Goal: Task Accomplishment & Management: Complete application form

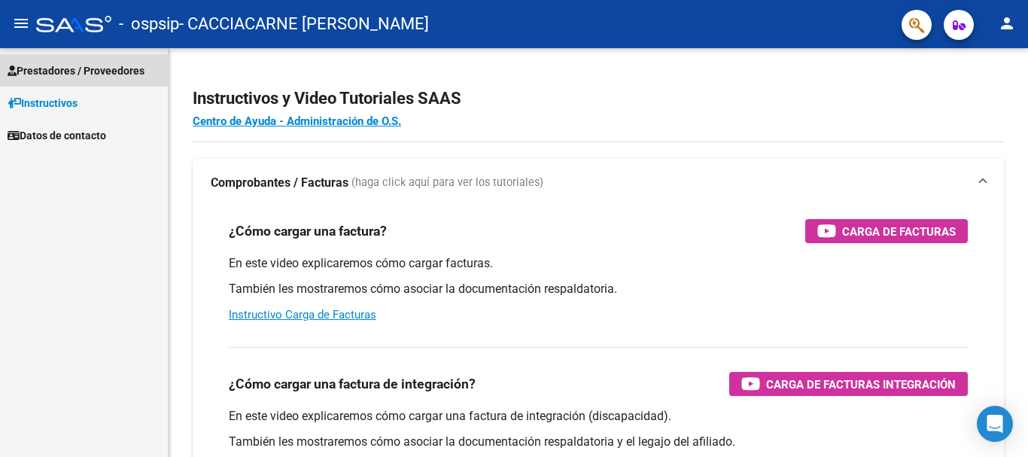
click at [66, 76] on span "Prestadores / Proveedores" at bounding box center [76, 70] width 137 height 17
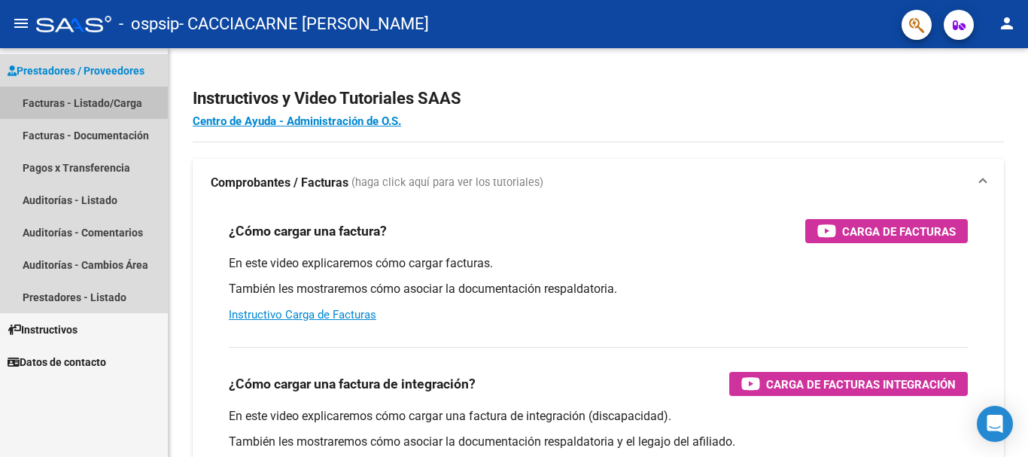
click at [71, 105] on link "Facturas - Listado/Carga" at bounding box center [84, 103] width 168 height 32
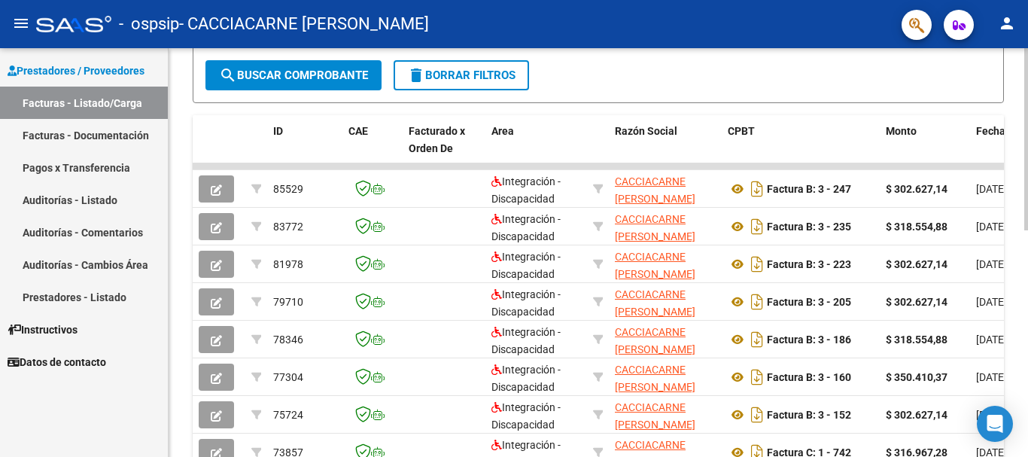
scroll to position [508, 0]
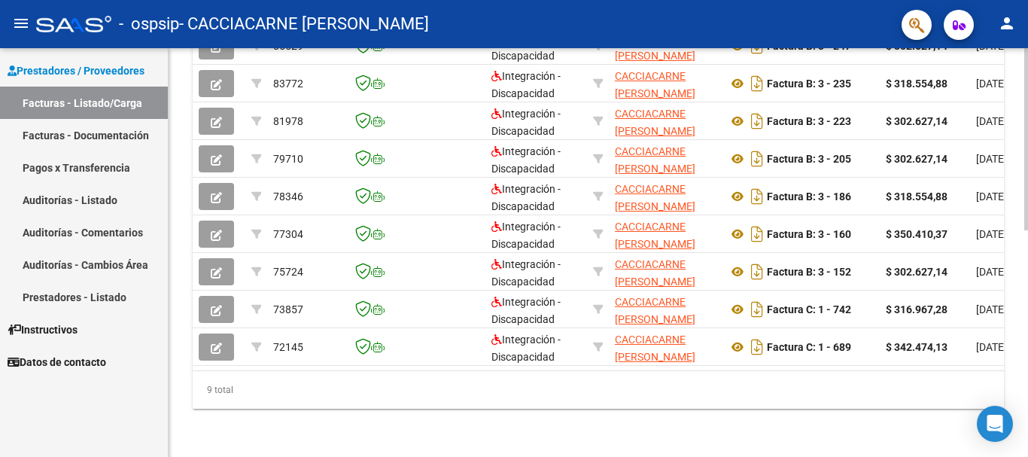
click at [1007, 452] on div "Video tutorial PRESTADORES -> Listado de CPBTs Emitidos por Prestadores / Prove…" at bounding box center [600, 4] width 863 height 904
drag, startPoint x: 352, startPoint y: 357, endPoint x: 505, endPoint y: 384, distance: 155.0
click at [791, 395] on div "ID CAE Facturado x Orden De Area Razón Social CPBT Monto Fecha Cpbt Días desde …" at bounding box center [598, 190] width 811 height 436
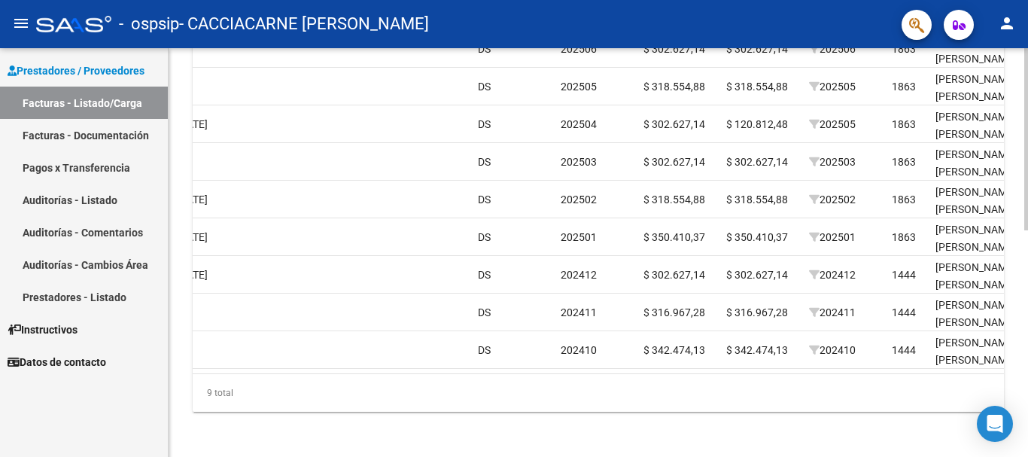
scroll to position [494, 0]
click at [1020, 329] on div "Video tutorial PRESTADORES -> Listado de CPBTs Emitidos por Prestadores / Prove…" at bounding box center [600, 6] width 863 height 904
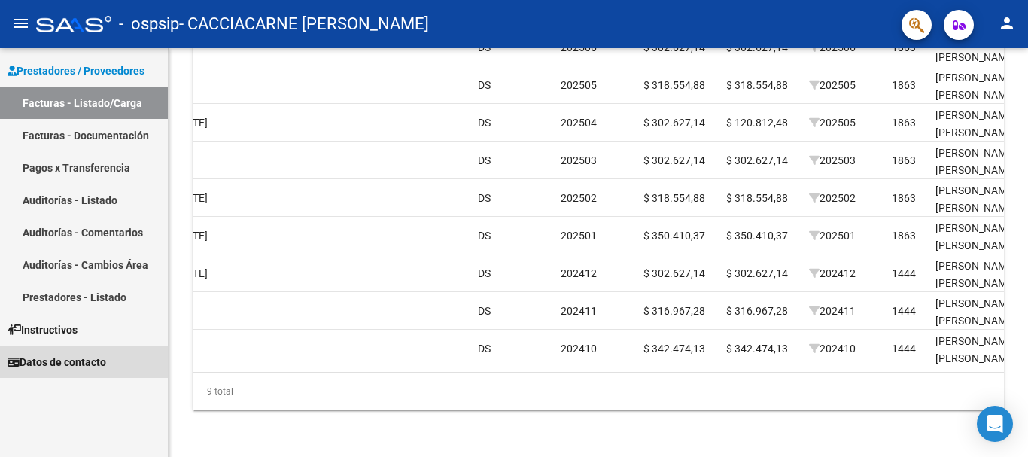
click at [68, 363] on span "Datos de contacto" at bounding box center [57, 362] width 99 height 17
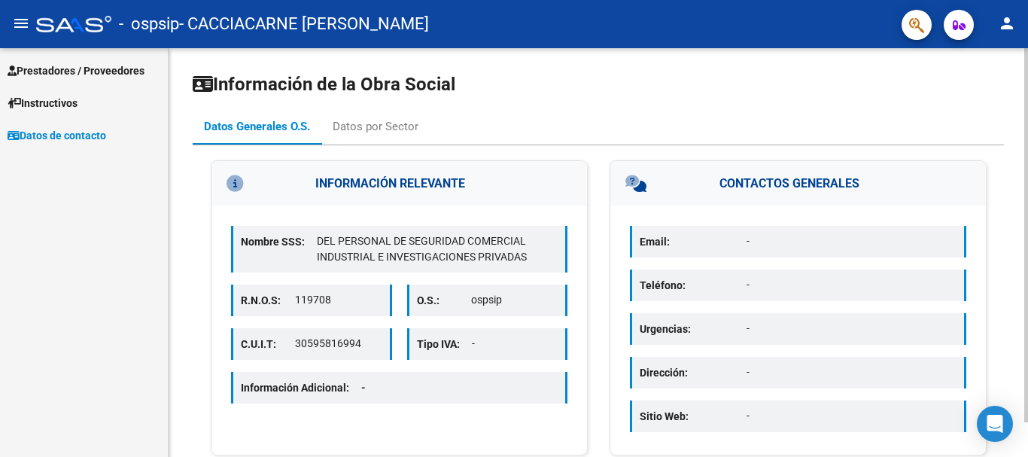
scroll to position [38, 0]
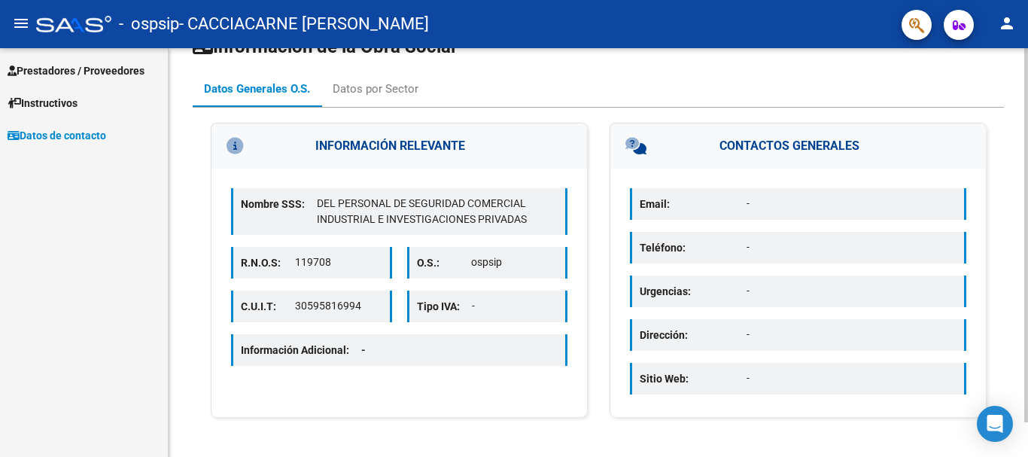
click at [1027, 232] on div at bounding box center [1026, 270] width 4 height 374
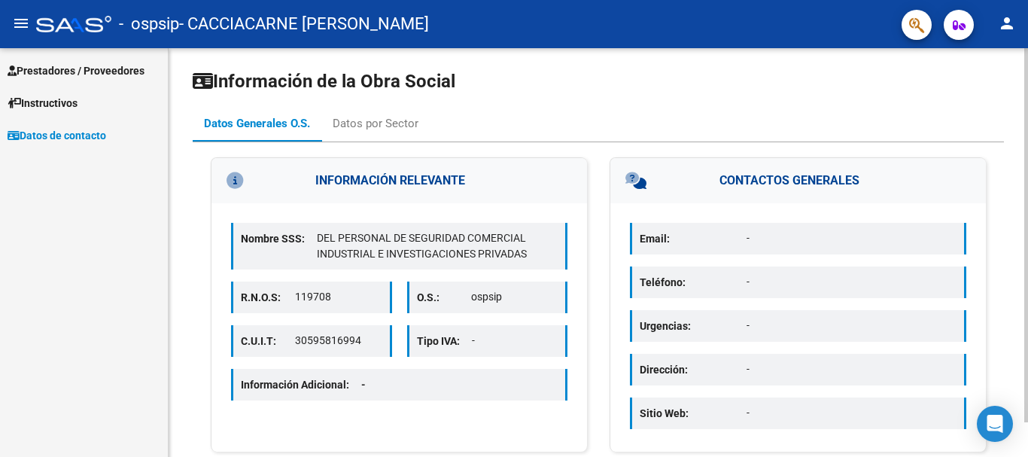
scroll to position [0, 0]
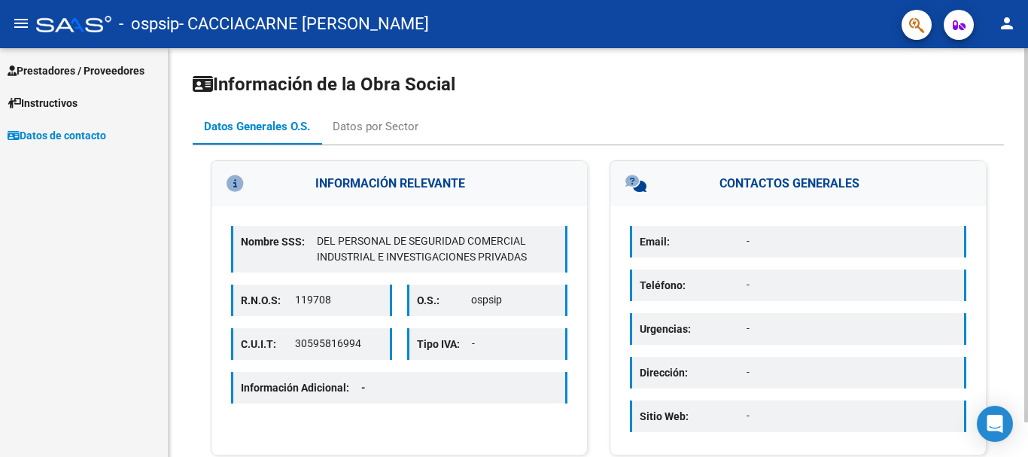
click at [1025, 138] on div at bounding box center [1026, 235] width 4 height 374
click at [362, 130] on div "Datos por Sector" at bounding box center [376, 126] width 86 height 17
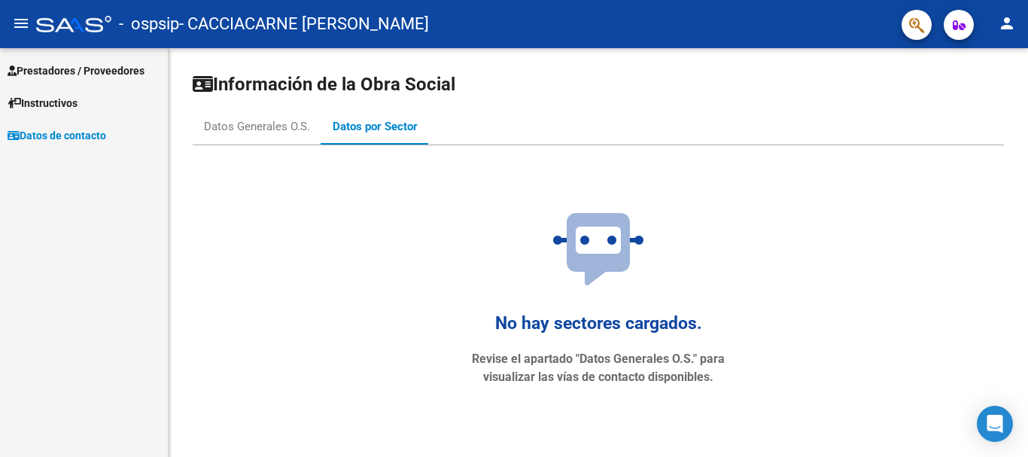
click at [62, 105] on span "Instructivos" at bounding box center [43, 103] width 70 height 17
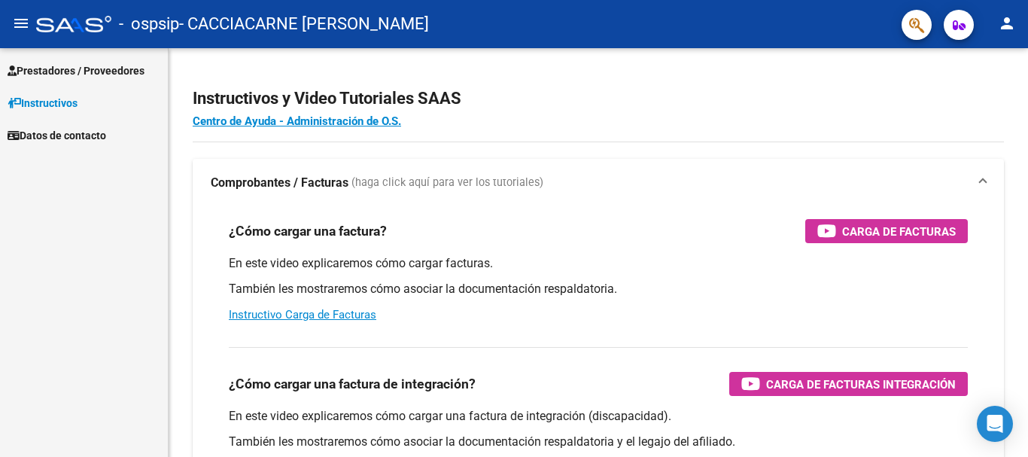
click at [63, 74] on span "Prestadores / Proveedores" at bounding box center [76, 70] width 137 height 17
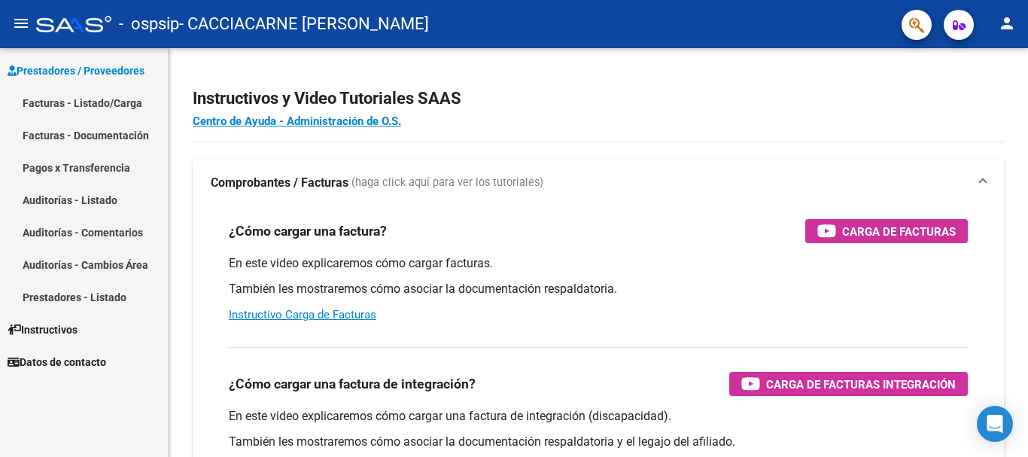
click at [73, 102] on link "Facturas - Listado/Carga" at bounding box center [84, 103] width 168 height 32
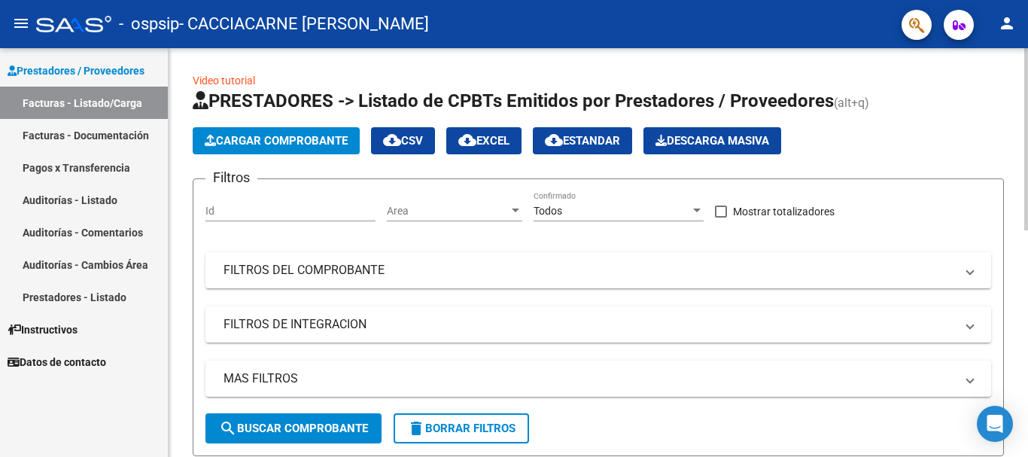
click at [250, 147] on button "Cargar Comprobante" at bounding box center [276, 140] width 167 height 27
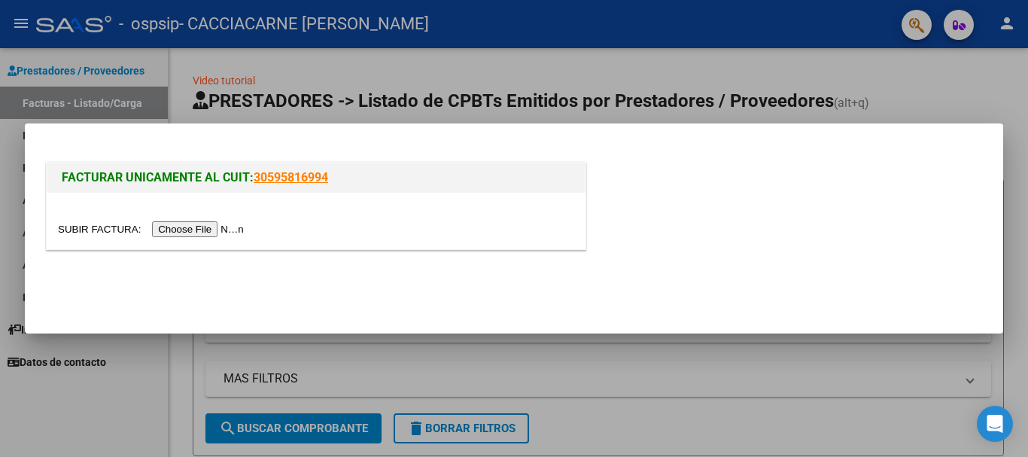
click at [182, 233] on input "file" at bounding box center [153, 229] width 190 height 16
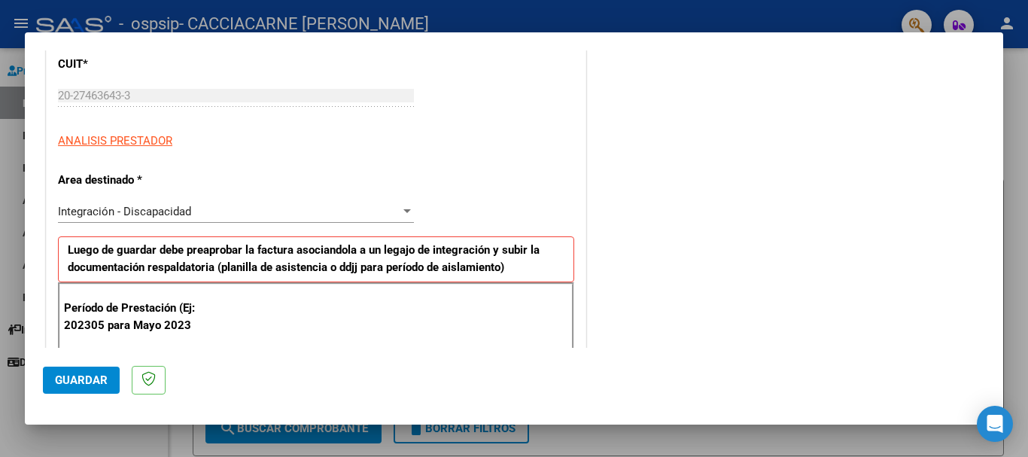
scroll to position [238, 0]
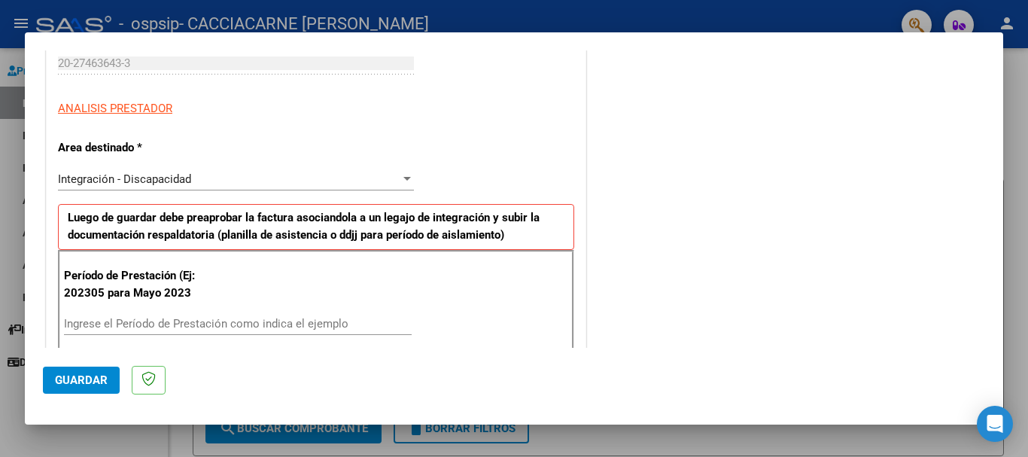
click at [392, 175] on div "Integración - Discapacidad" at bounding box center [229, 179] width 342 height 14
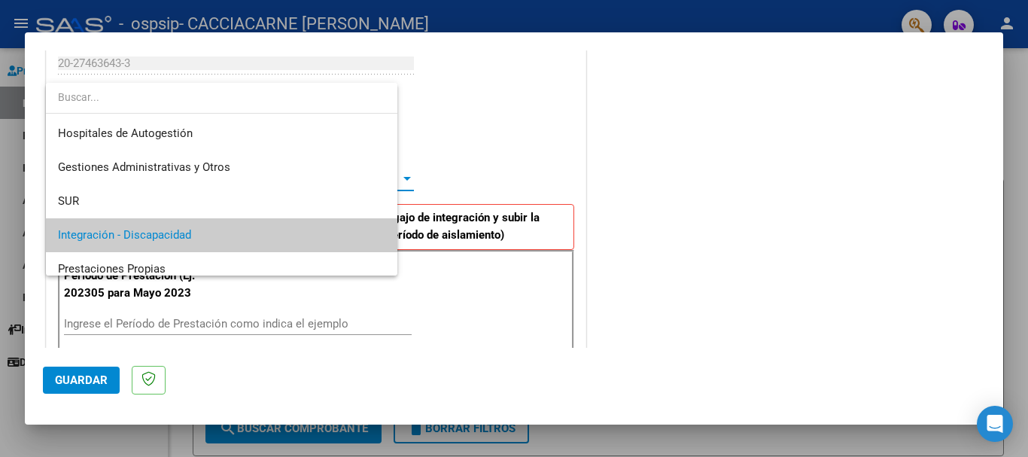
scroll to position [56, 0]
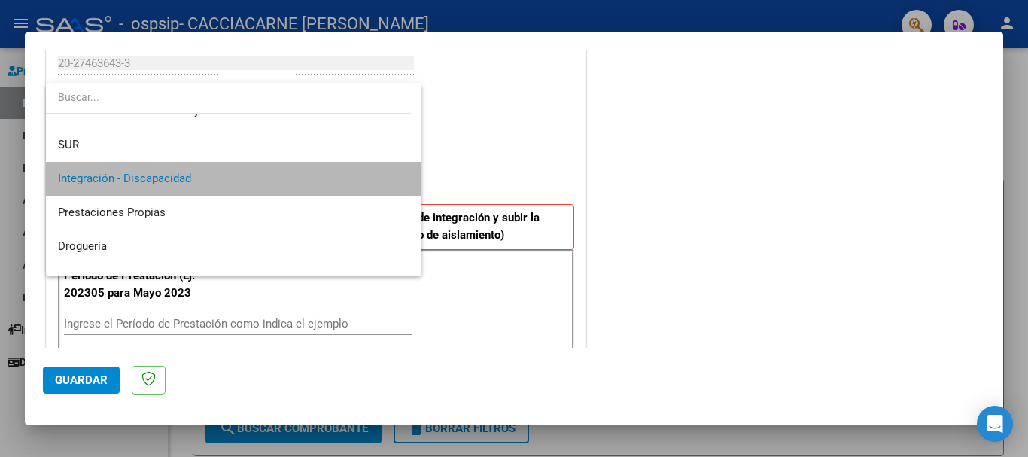
click at [400, 178] on mat-option "Integración - Discapacidad" at bounding box center [233, 179] width 375 height 34
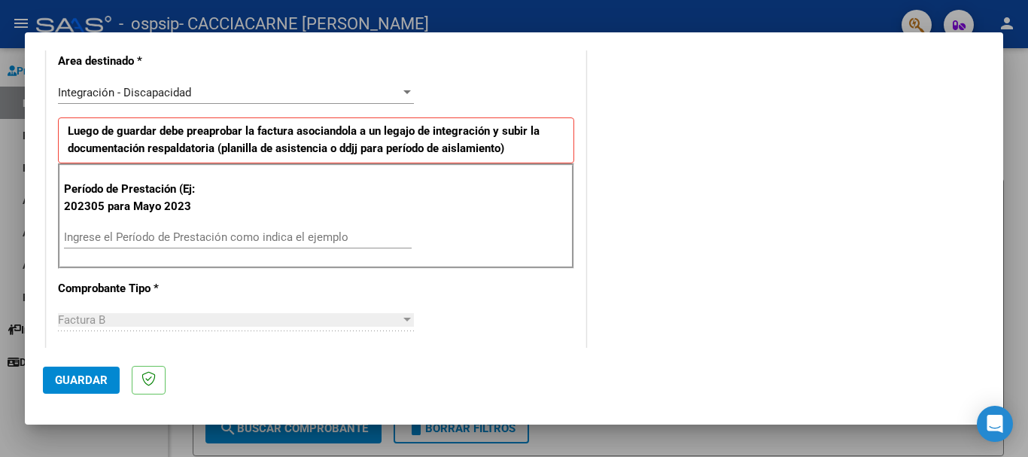
scroll to position [353, 0]
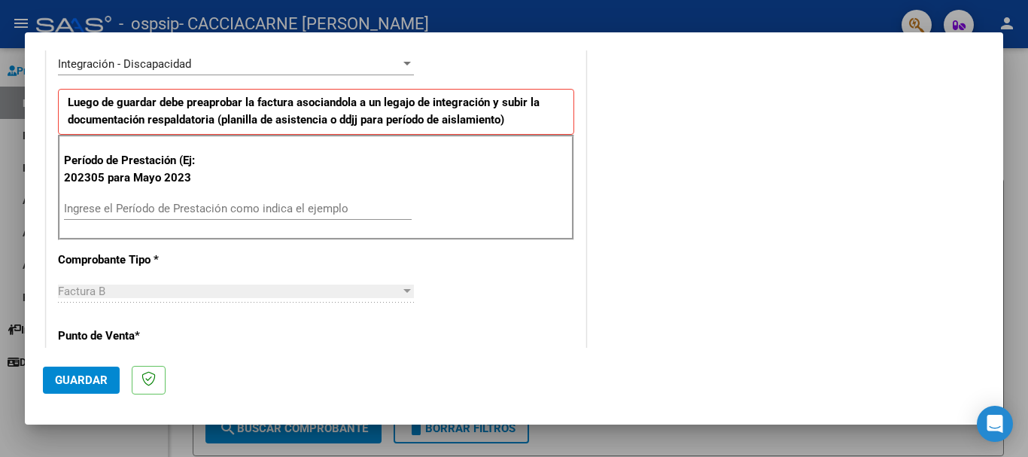
click at [106, 208] on input "Ingrese el Período de Prestación como indica el ejemplo" at bounding box center [238, 209] width 348 height 14
type input "202507"
click at [217, 249] on div "CUIT * 20-27463643-3 Ingresar CUIT ANALISIS PRESTADOR Area destinado * Integrac…" at bounding box center [316, 438] width 539 height 1104
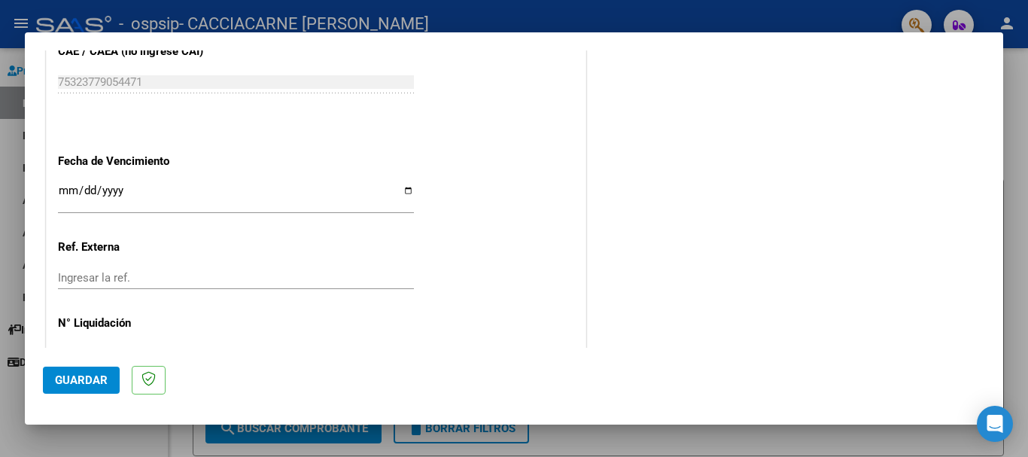
scroll to position [999, 0]
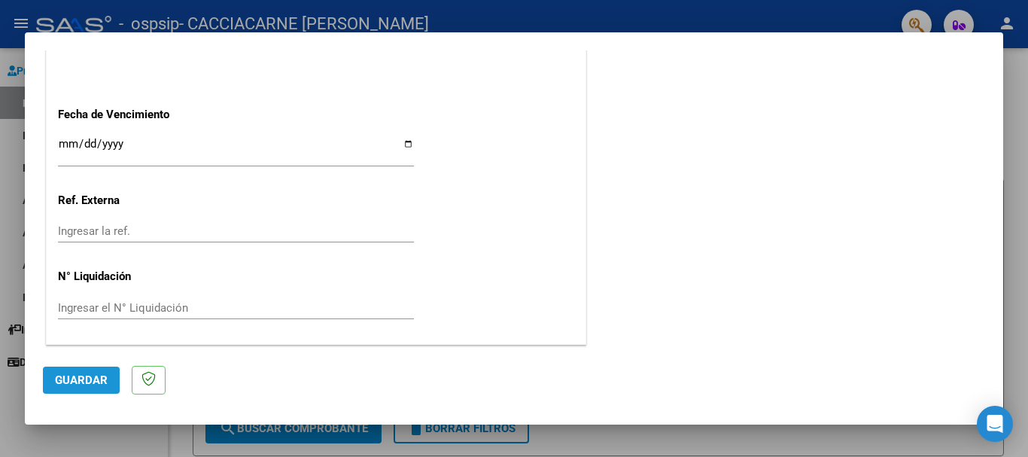
click at [94, 379] on span "Guardar" at bounding box center [81, 380] width 53 height 14
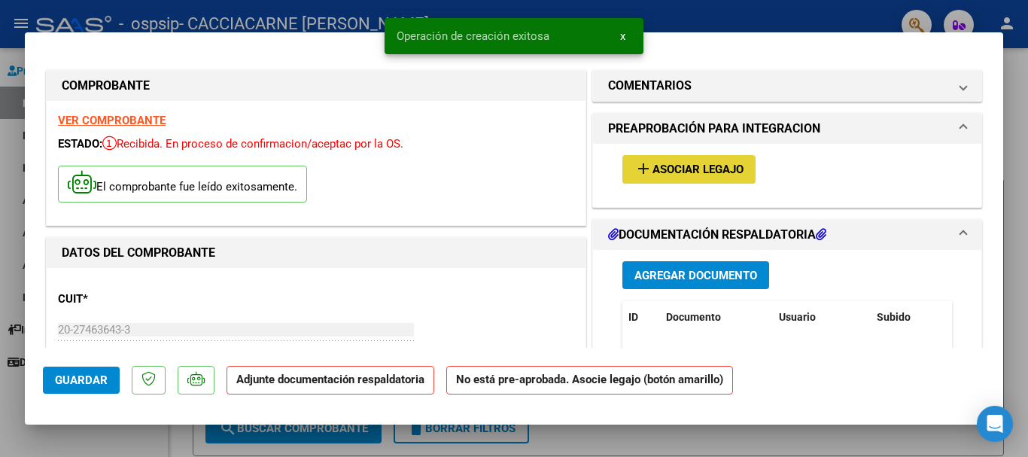
click at [682, 170] on span "Asociar Legajo" at bounding box center [697, 170] width 91 height 14
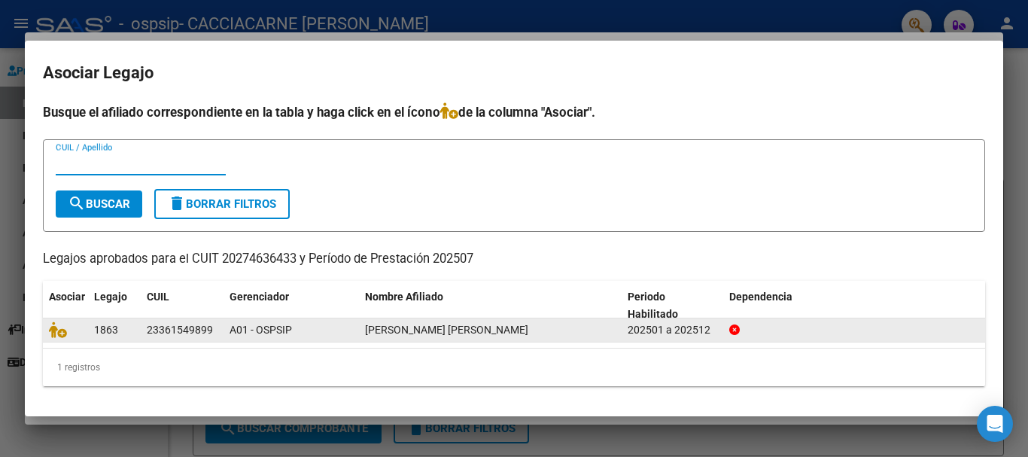
click at [124, 330] on div "1863" at bounding box center [114, 329] width 41 height 17
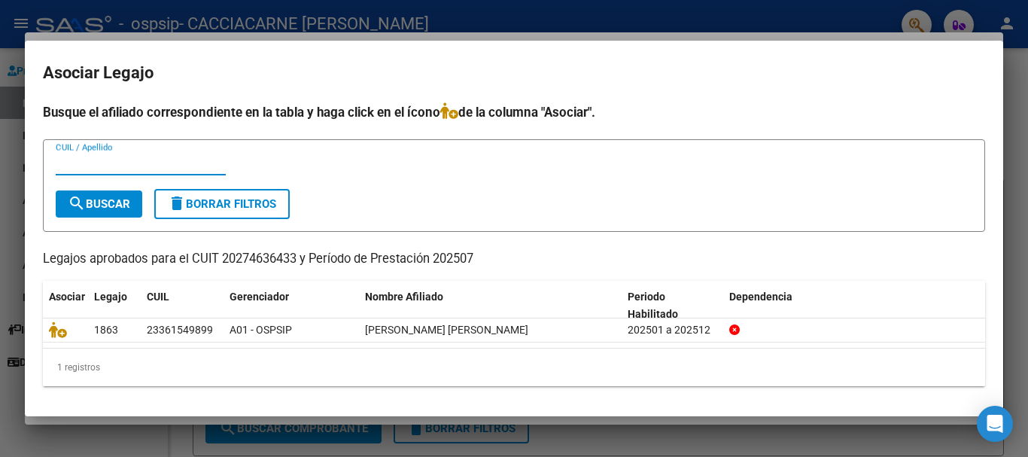
click at [89, 160] on input "CUIL / Apellido" at bounding box center [141, 164] width 170 height 14
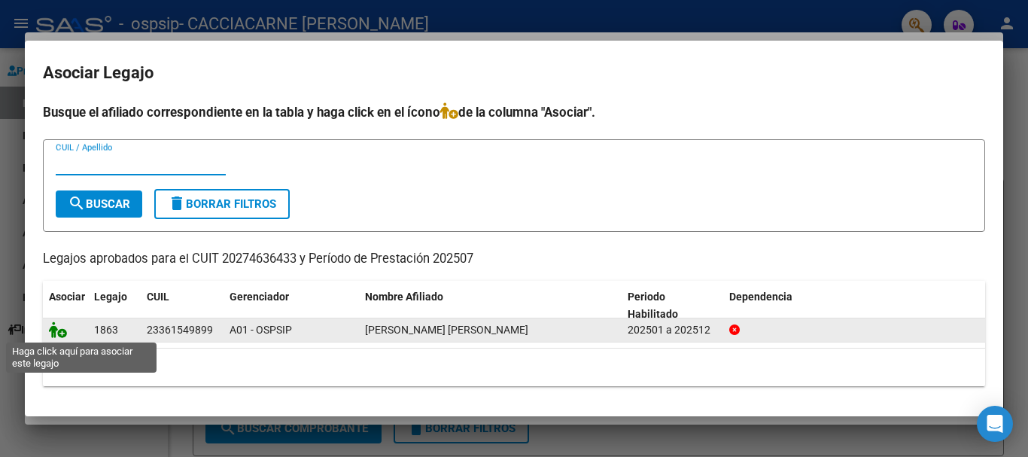
click at [55, 332] on icon at bounding box center [58, 329] width 18 height 17
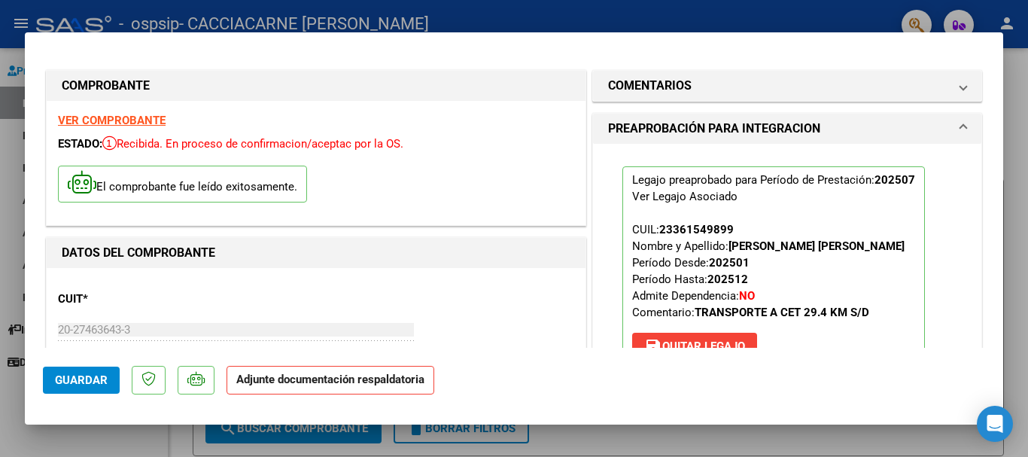
drag, startPoint x: 1005, startPoint y: 109, endPoint x: 1002, endPoint y: 130, distance: 21.2
click at [1002, 130] on div "COMPROBANTE VER COMPROBANTE ESTADO: Recibida. En proceso de confirmacion/acepta…" at bounding box center [514, 228] width 1028 height 457
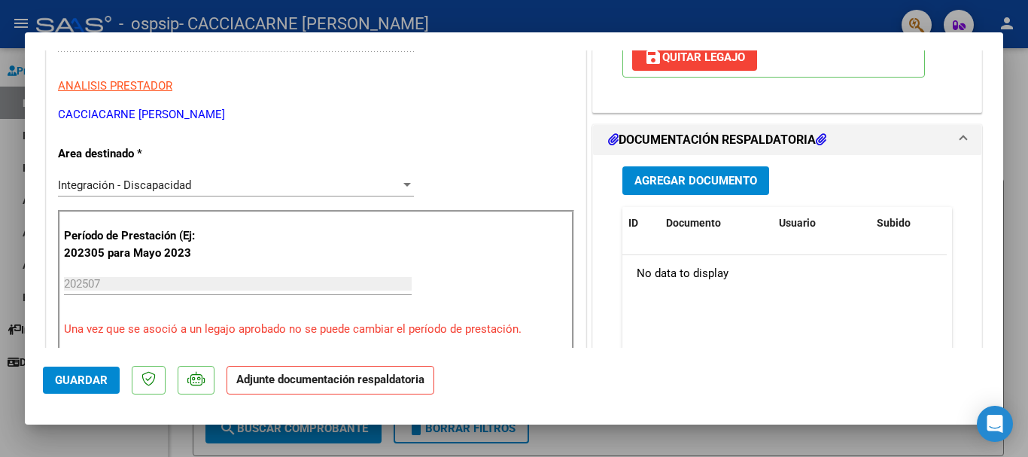
scroll to position [300, 0]
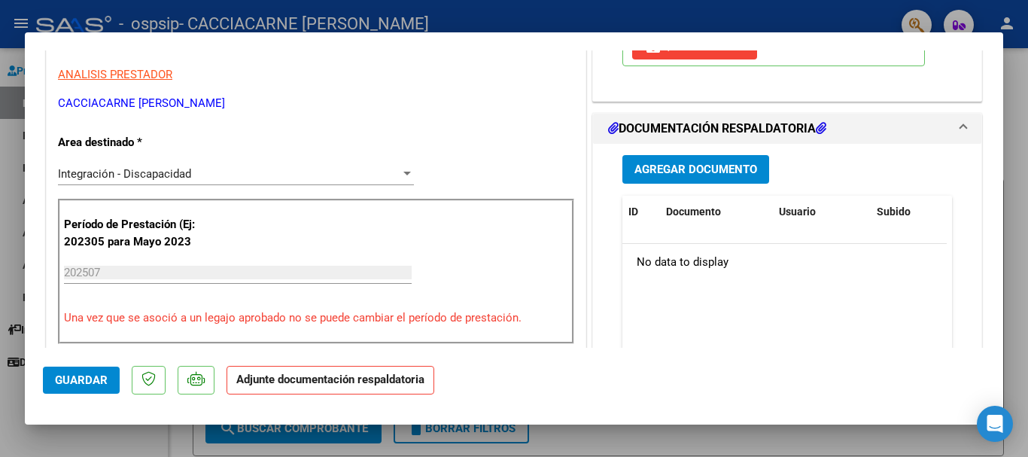
click at [685, 129] on h1 "DOCUMENTACIÓN RESPALDATORIA" at bounding box center [717, 129] width 218 height 18
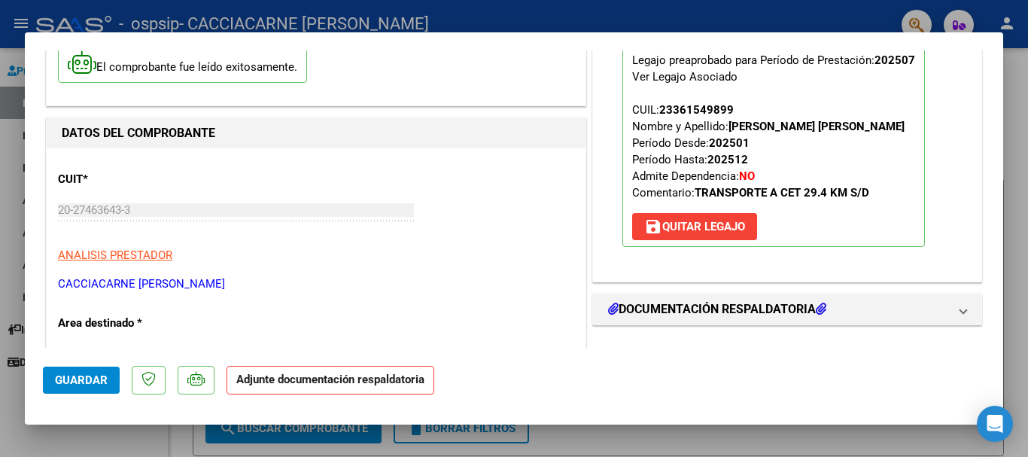
scroll to position [266, 0]
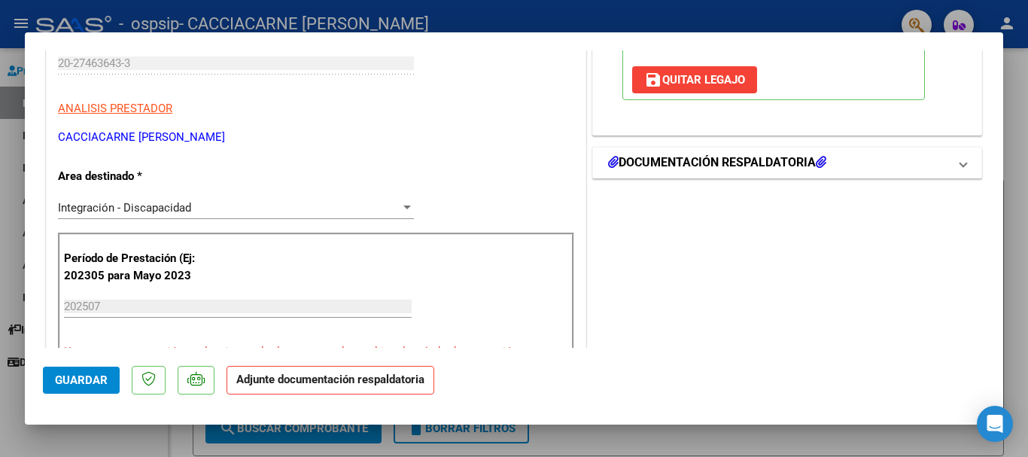
click at [754, 158] on h1 "DOCUMENTACIÓN RESPALDATORIA" at bounding box center [717, 163] width 218 height 18
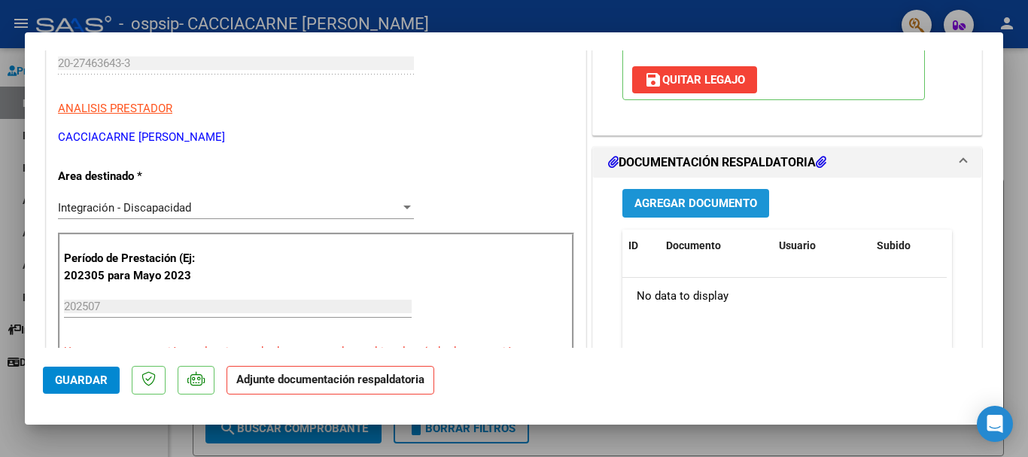
click at [696, 205] on span "Agregar Documento" at bounding box center [695, 204] width 123 height 14
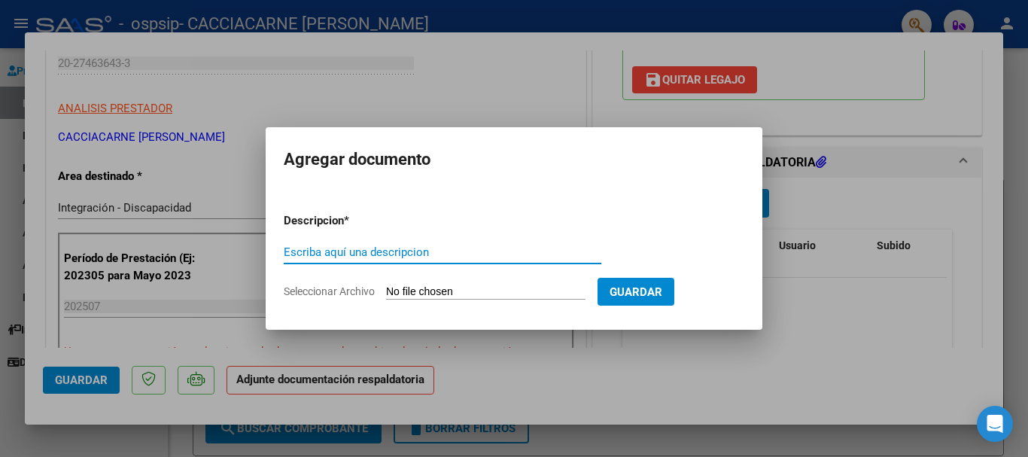
click at [339, 292] on span "Seleccionar Archivo" at bounding box center [329, 291] width 91 height 12
click at [386, 292] on input "Seleccionar Archivo" at bounding box center [485, 292] width 199 height 14
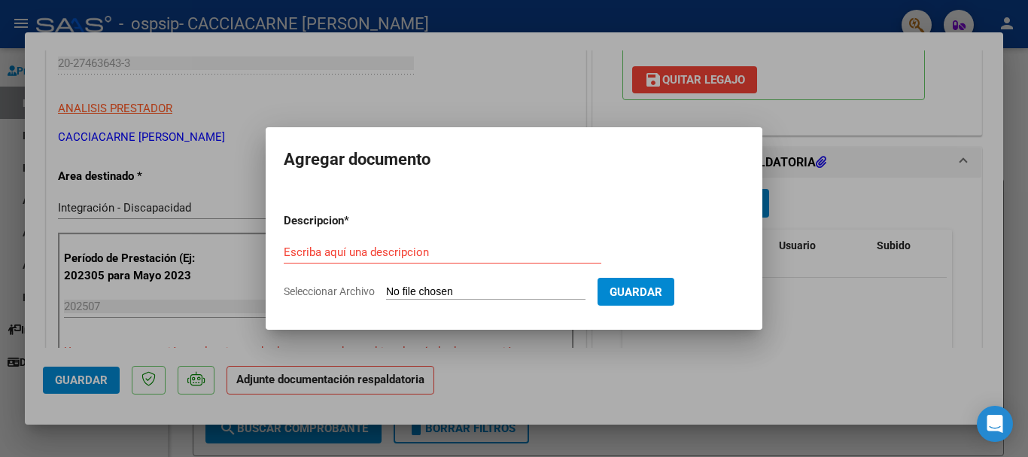
type input "C:\fakepath\[PERSON_NAME] TRANSP AUTORIZACION 2025 SEGUN RESOLUCION 360 22_firm…"
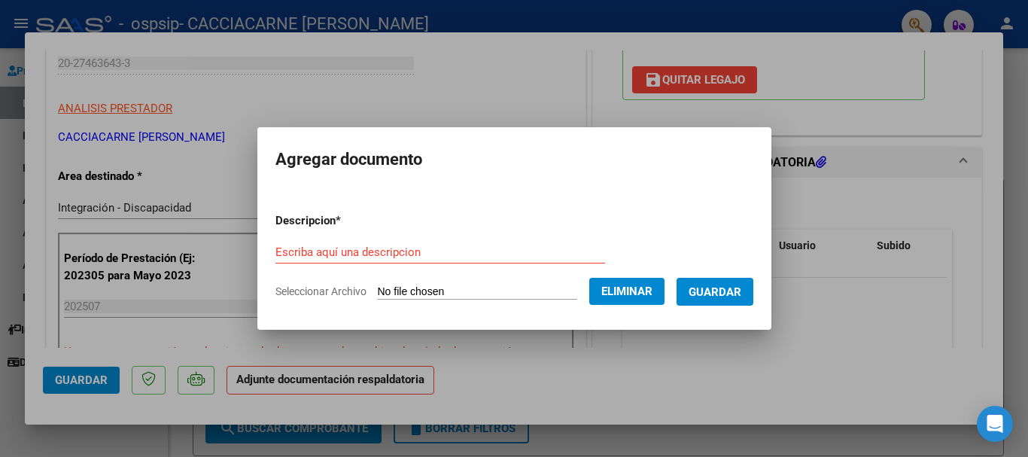
click at [276, 242] on div "Escriba aquí una descripcion" at bounding box center [440, 252] width 330 height 23
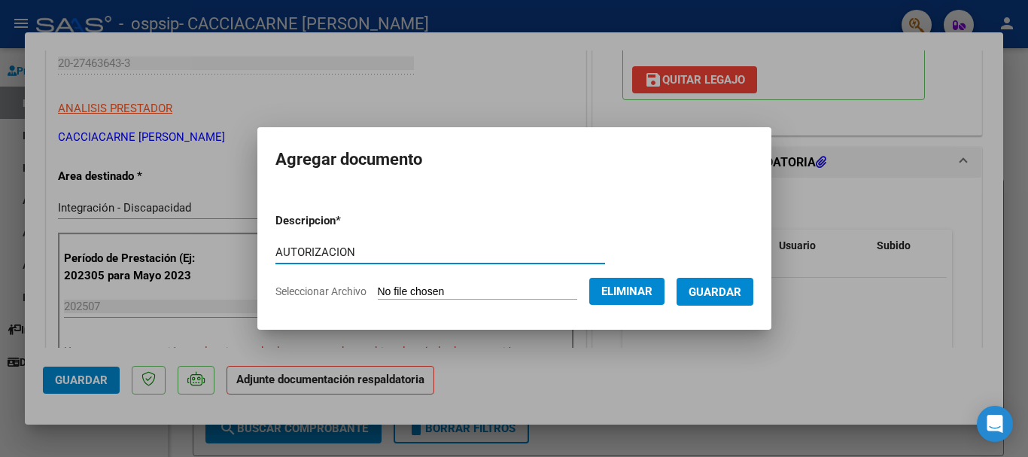
type input "AUTORIZACION"
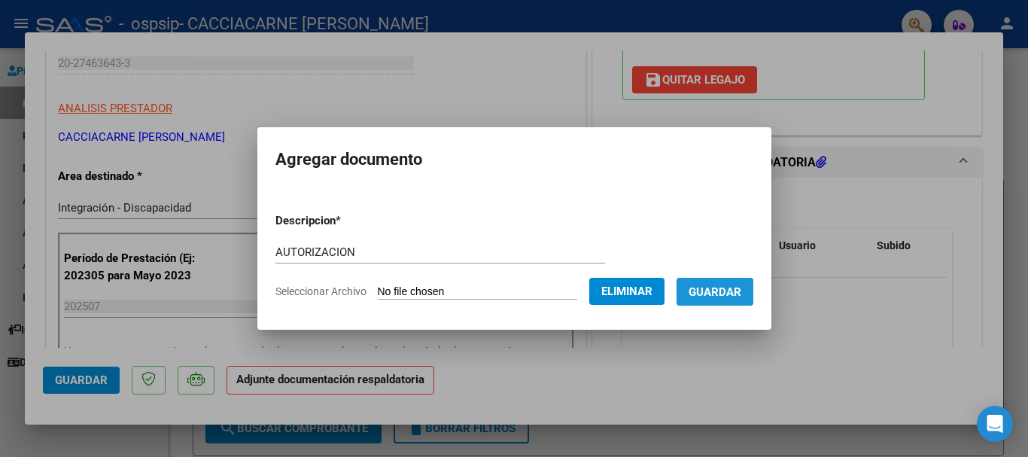
click at [724, 298] on span "Guardar" at bounding box center [714, 292] width 53 height 14
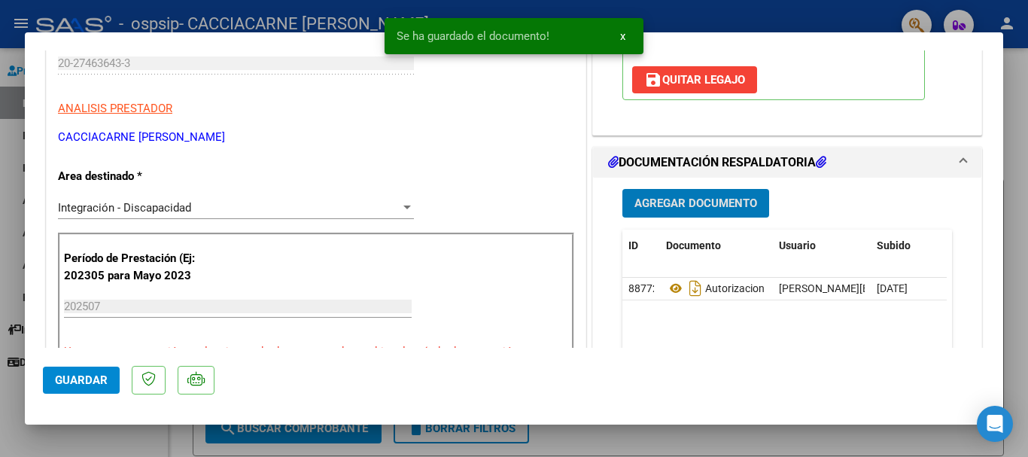
click at [655, 203] on span "Agregar Documento" at bounding box center [695, 204] width 123 height 14
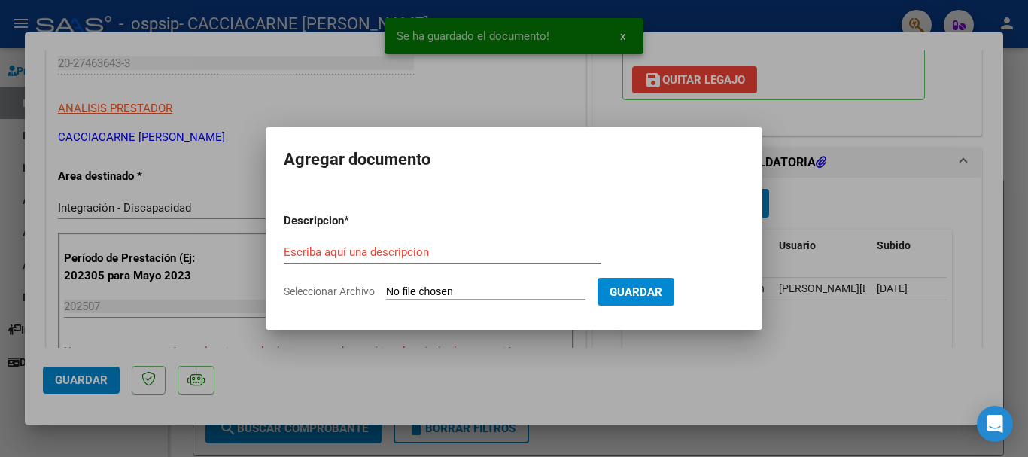
click at [421, 289] on input "Seleccionar Archivo" at bounding box center [485, 292] width 199 height 14
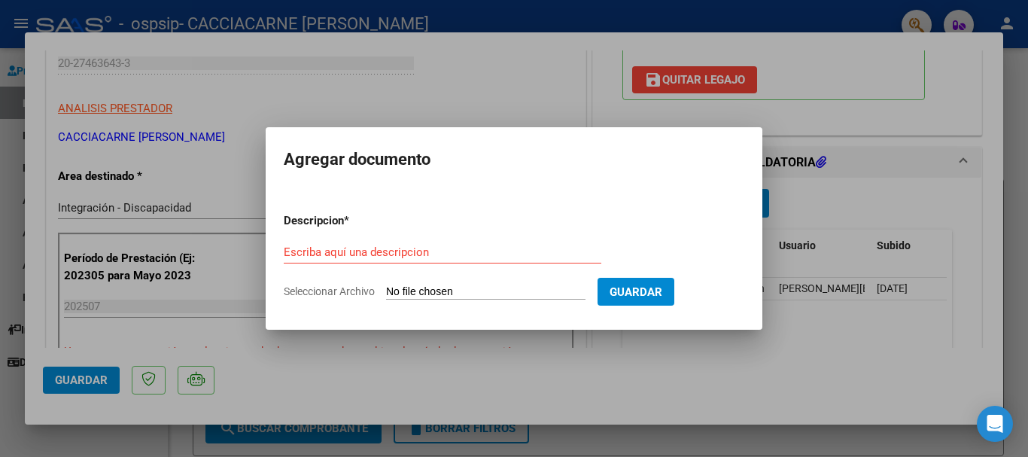
type input "C:\fakepath\PLANILLA DE ASISTENCIA.pdf"
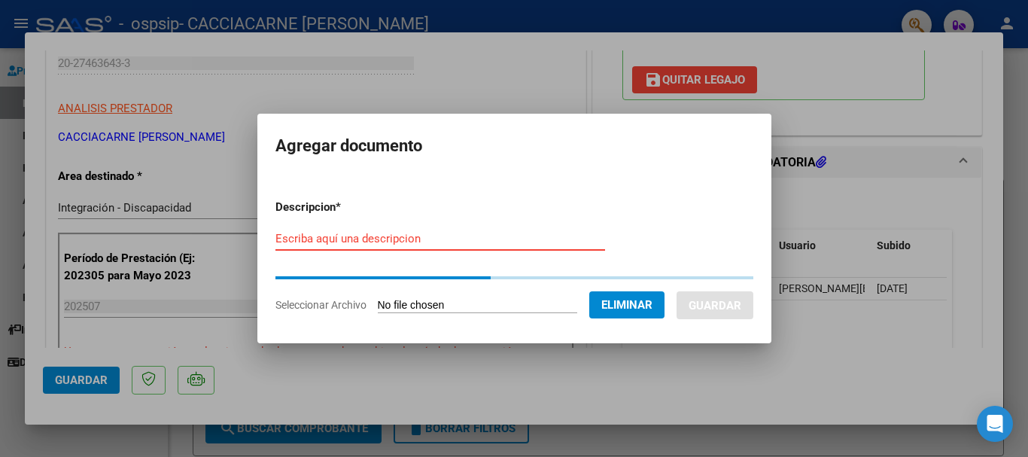
click at [292, 236] on input "Escriba aquí una descripcion" at bounding box center [440, 239] width 330 height 14
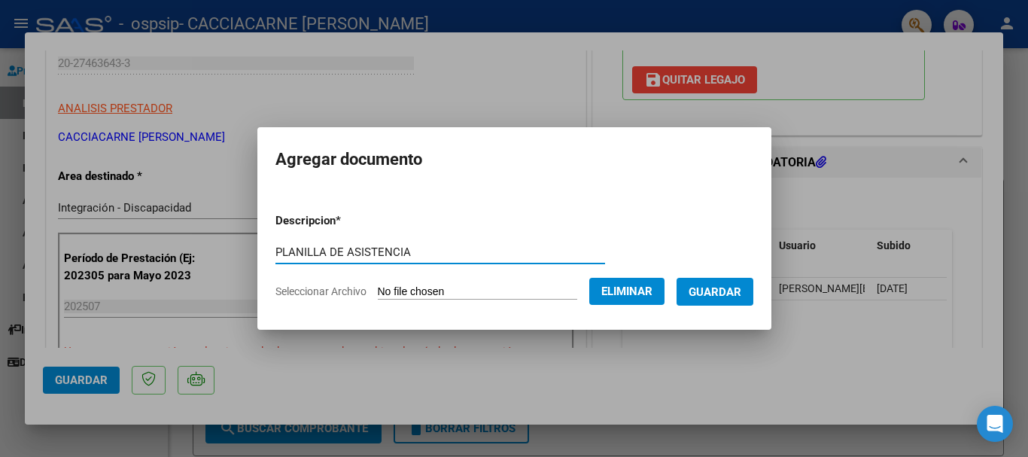
type input "PLANILLA DE ASISTENCIA"
click at [725, 299] on button "Guardar" at bounding box center [714, 292] width 77 height 28
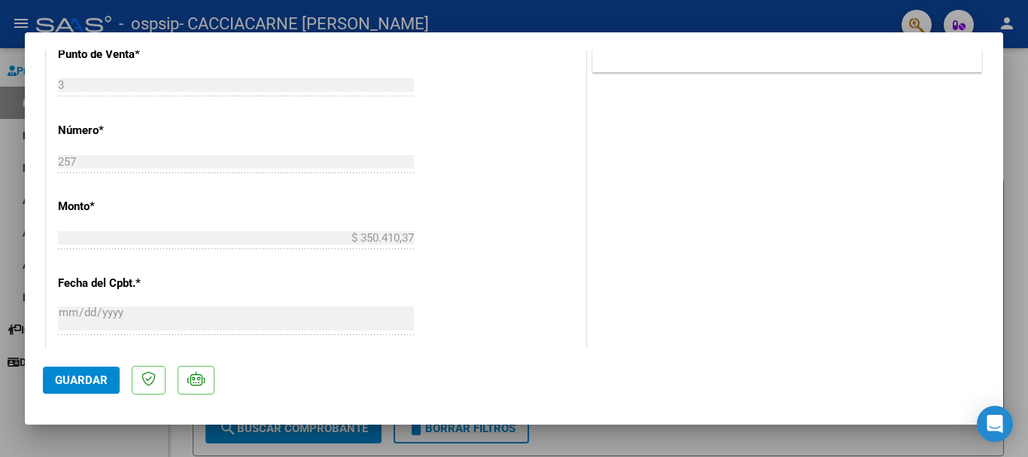
scroll to position [1050, 0]
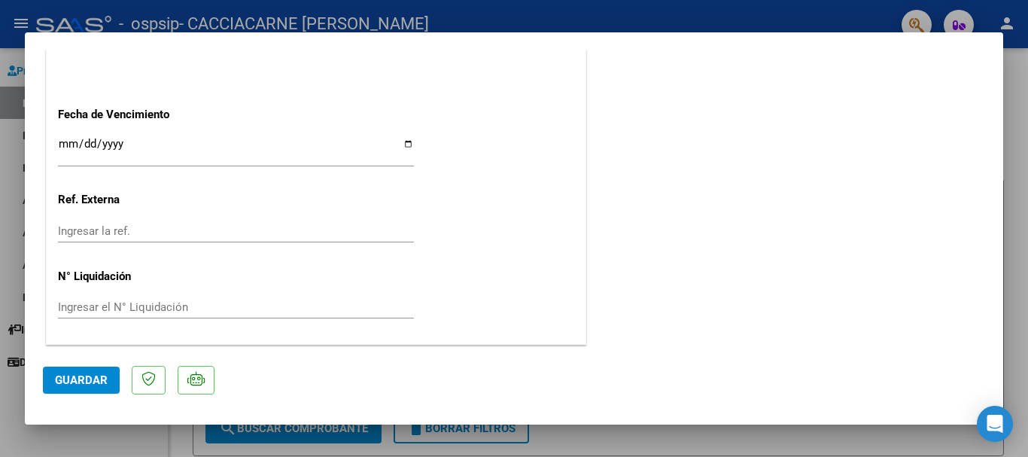
click at [84, 382] on span "Guardar" at bounding box center [81, 380] width 53 height 14
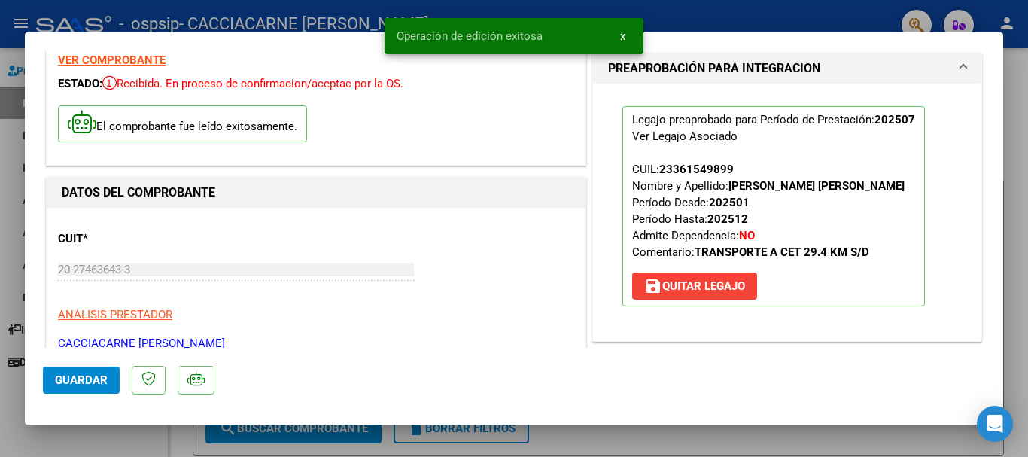
scroll to position [0, 0]
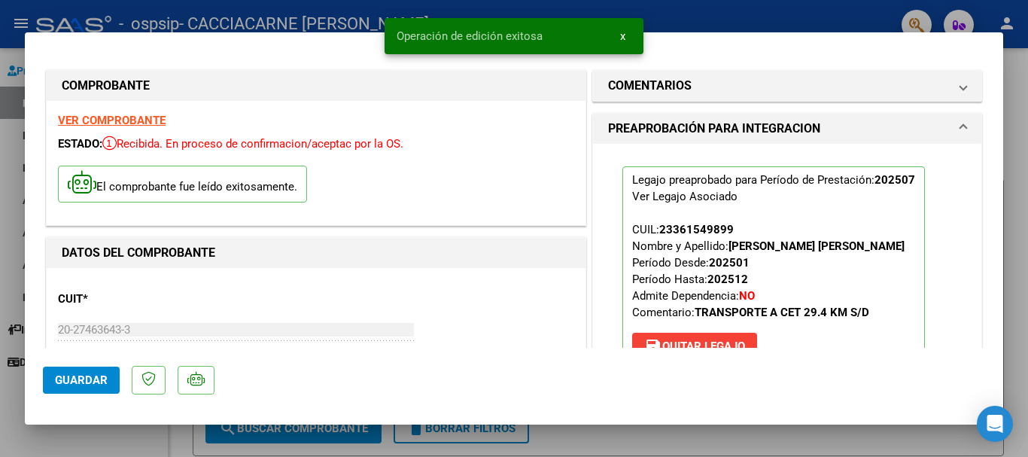
click at [1026, 91] on div at bounding box center [514, 228] width 1028 height 457
